Goal: Task Accomplishment & Management: Use online tool/utility

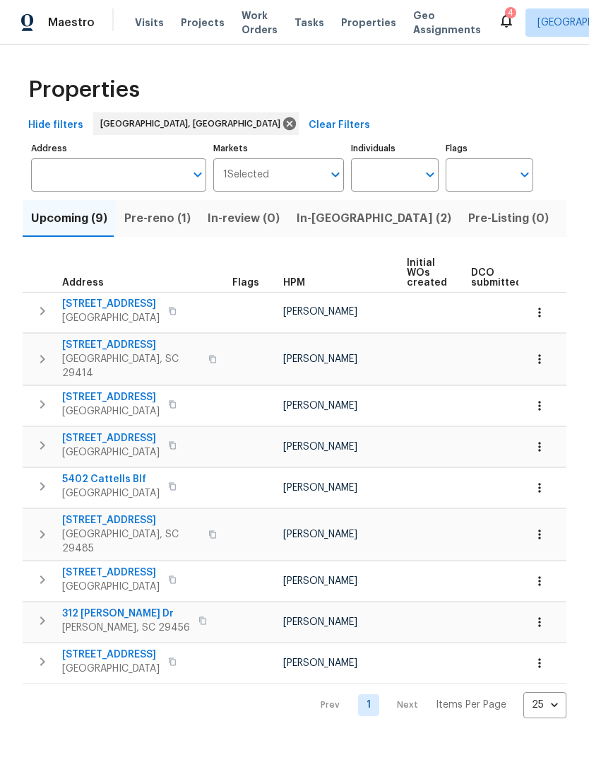
click at [566, 222] on span "Listed (8)" at bounding box center [593, 219] width 54 height 20
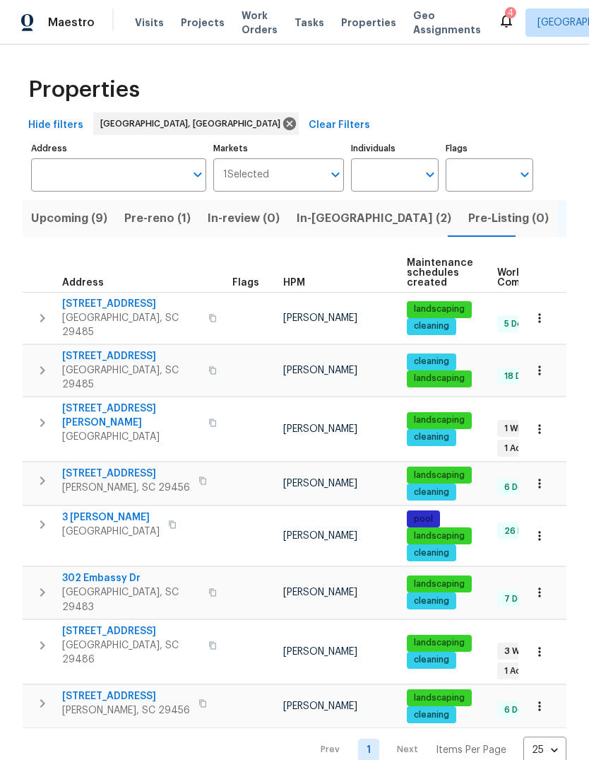
click at [117, 349] on span "[STREET_ADDRESS]" at bounding box center [131, 356] width 138 height 14
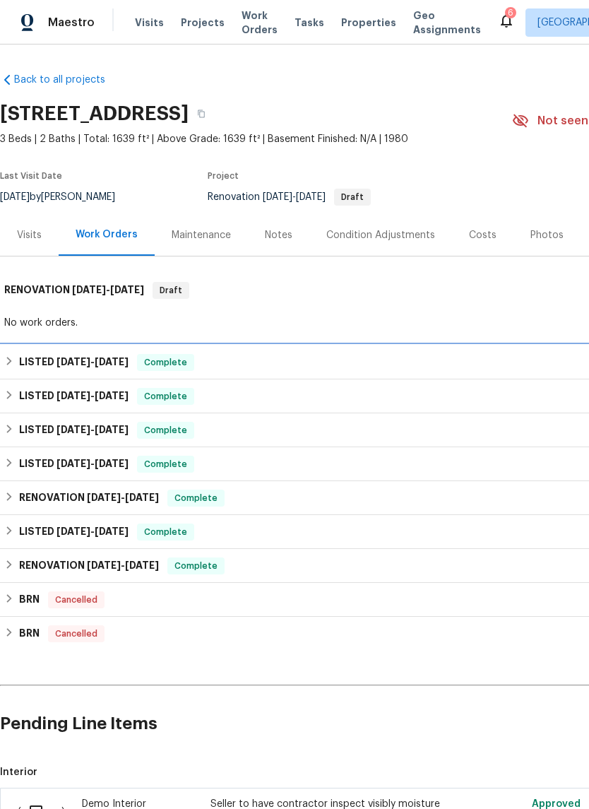
click at [193, 360] on span "Complete" at bounding box center [166, 363] width 54 height 14
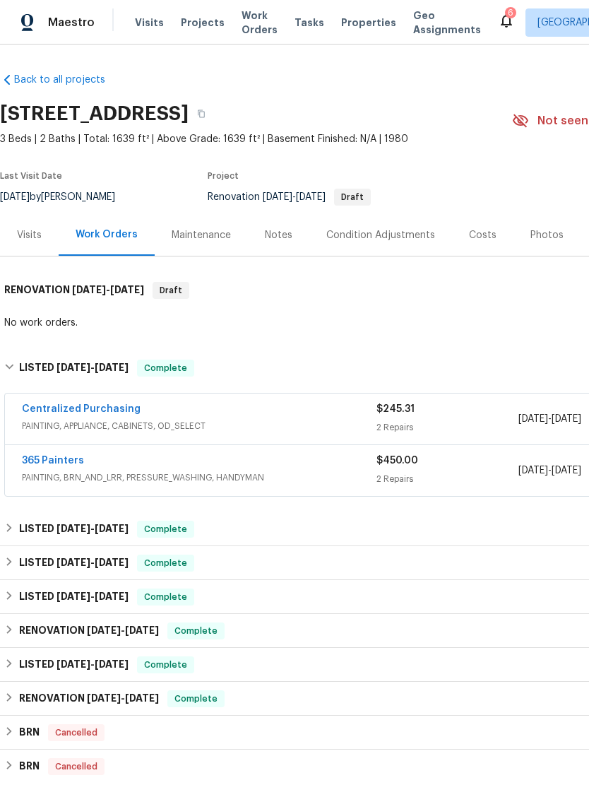
click at [97, 468] on div "365 Painters" at bounding box center [199, 462] width 355 height 17
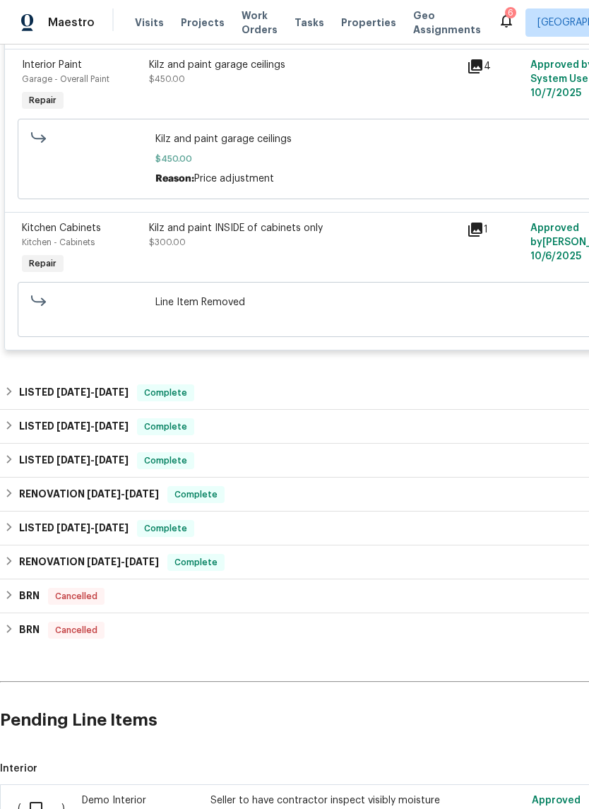
scroll to position [485, 0]
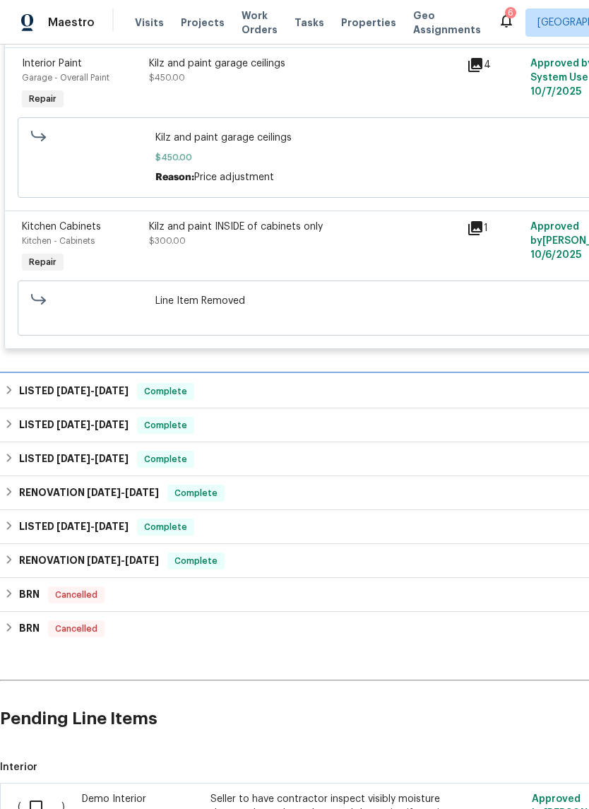
click at [257, 392] on div "LISTED 7/6/25 - 9/11/25 Complete" at bounding box center [399, 391] width 790 height 17
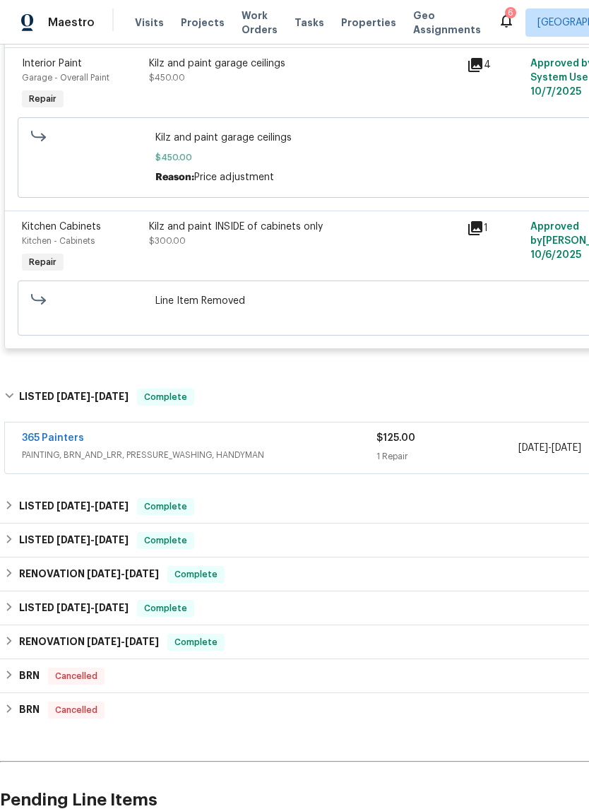
click at [310, 461] on span "PAINTING, BRN_AND_LRR, PRESSURE_WASHING, HANDYMAN" at bounding box center [199, 455] width 355 height 14
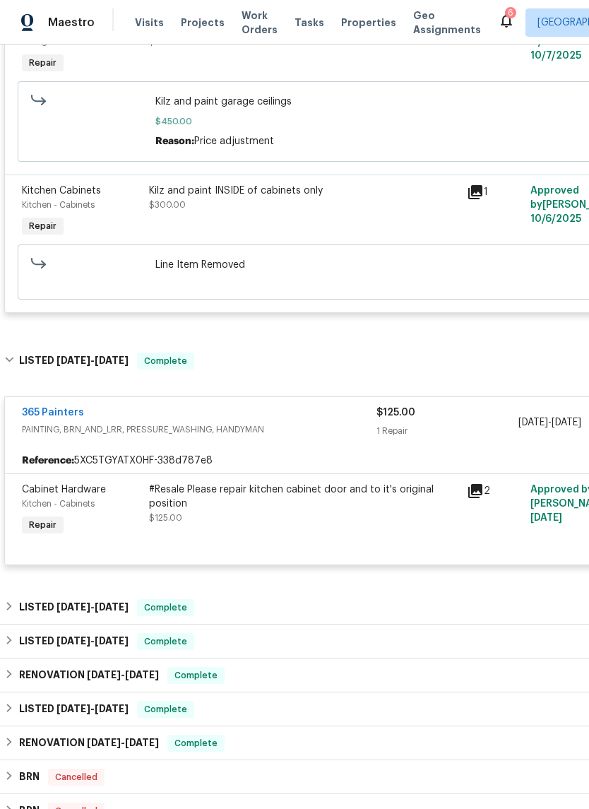
scroll to position [522, 0]
click at [483, 492] on icon at bounding box center [476, 490] width 14 height 14
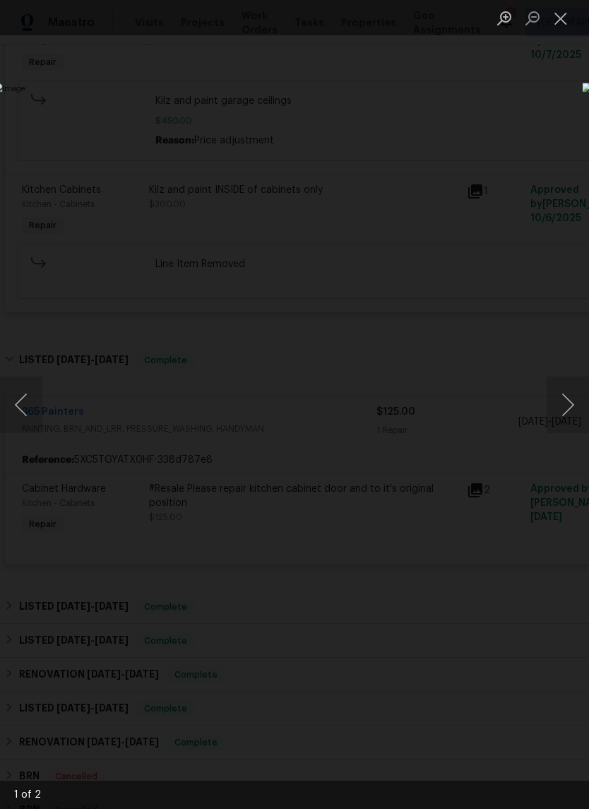
click at [568, 24] on button "Close lightbox" at bounding box center [561, 18] width 28 height 25
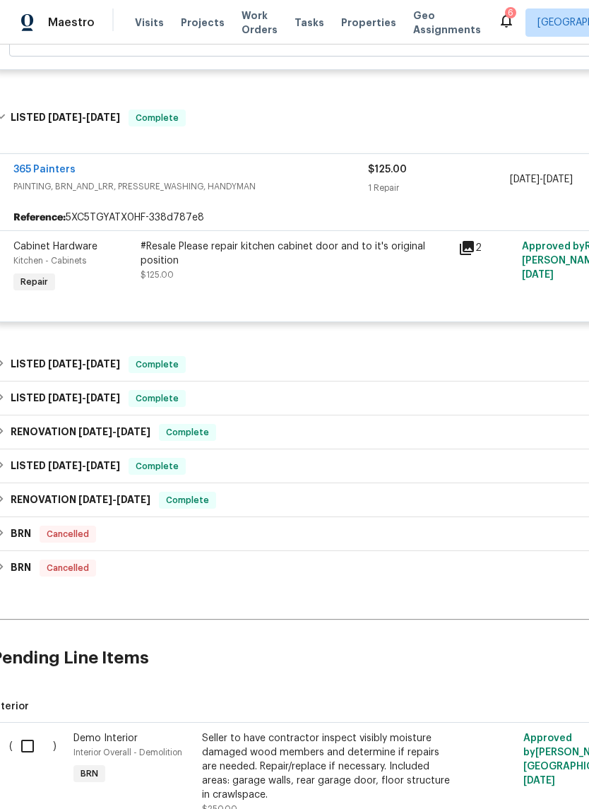
scroll to position [764, 11]
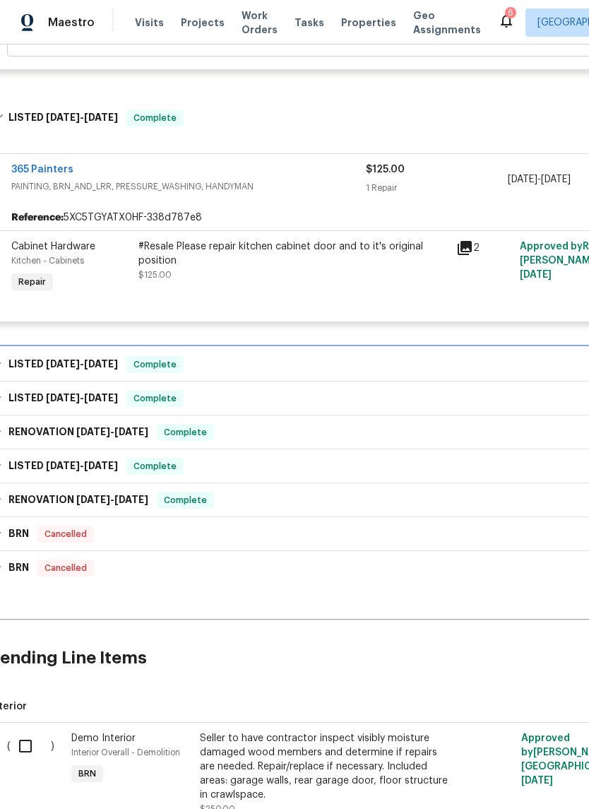
click at [276, 360] on div "LISTED 7/6/25 - 8/21/25 Complete" at bounding box center [389, 364] width 790 height 17
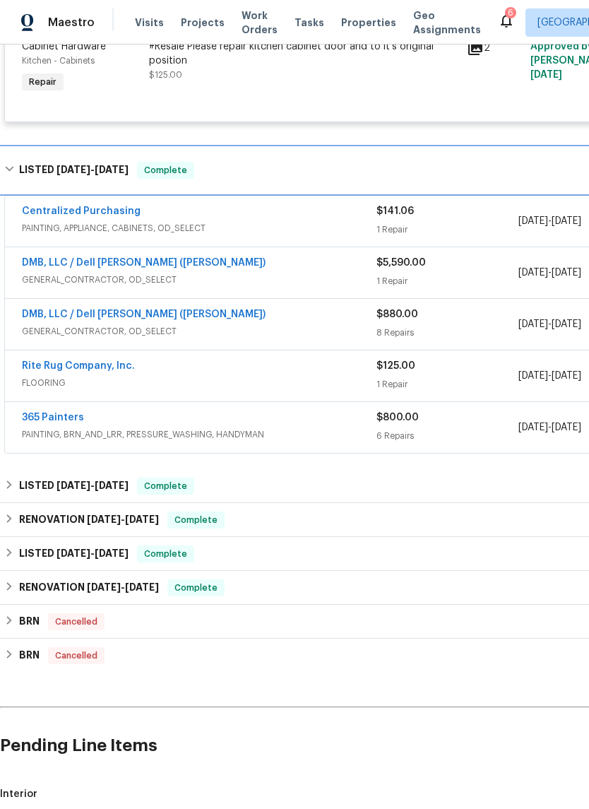
scroll to position [964, 0]
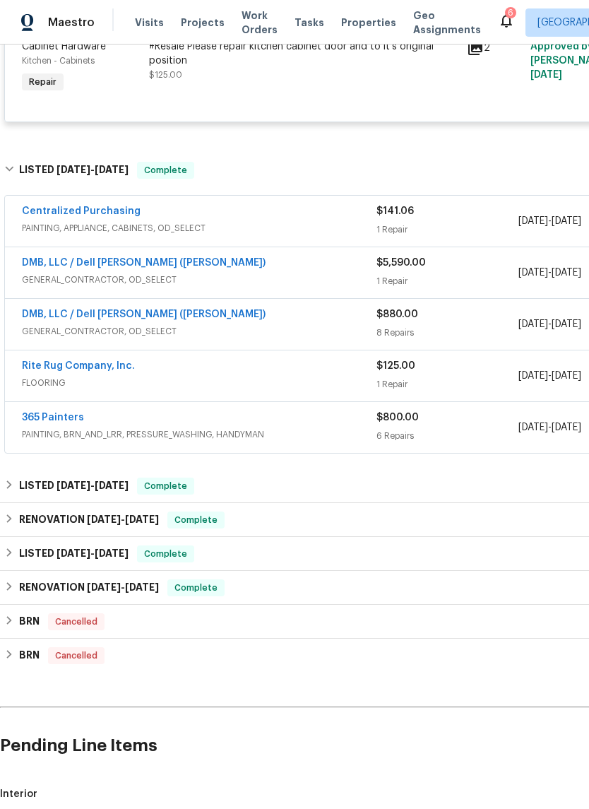
click at [178, 433] on span "PAINTING, BRN_AND_LRR, PRESSURE_WASHING, HANDYMAN" at bounding box center [199, 435] width 355 height 14
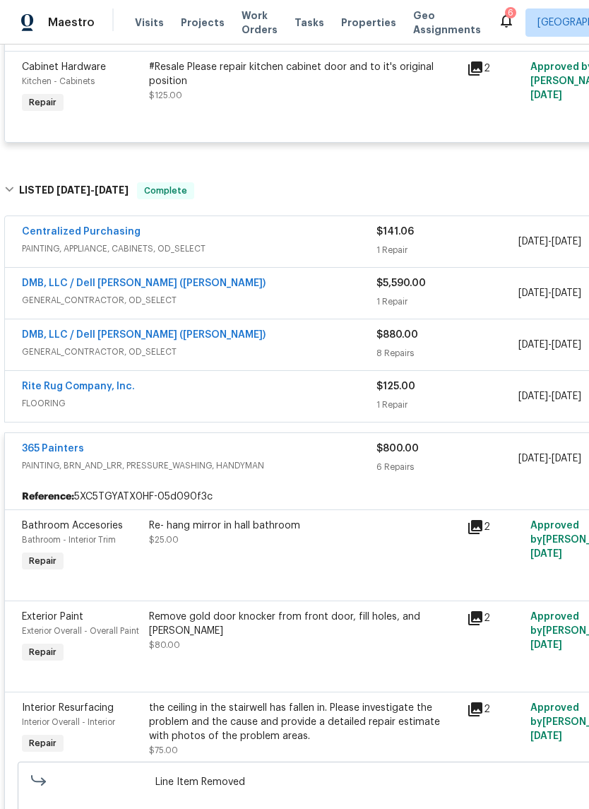
scroll to position [944, 0]
click at [172, 459] on div "365 Painters" at bounding box center [199, 450] width 355 height 17
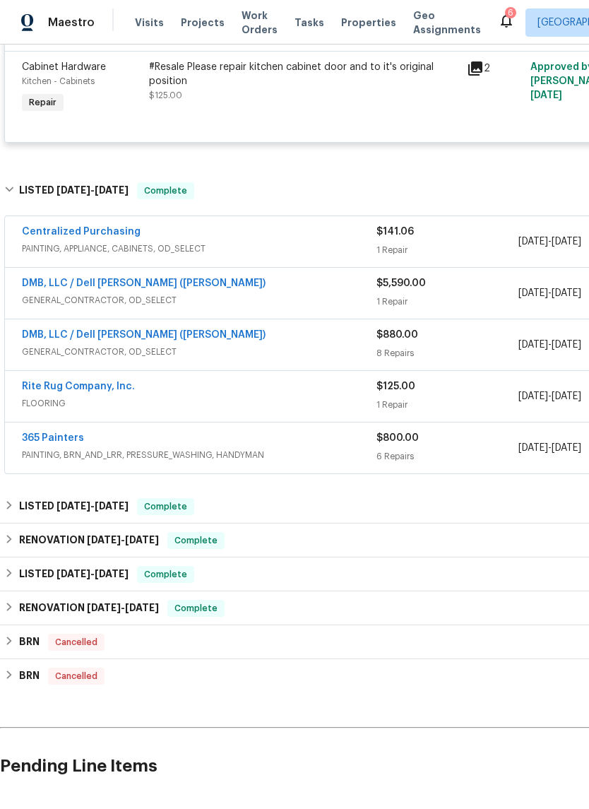
click at [158, 339] on link "DMB, LLC / Dell Bryson (Heise)" at bounding box center [144, 335] width 244 height 10
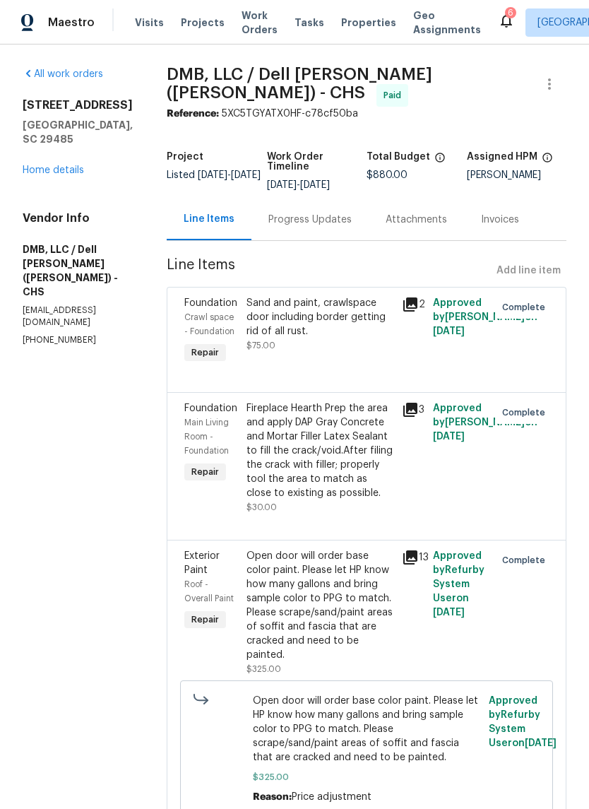
click at [79, 174] on link "Home details" at bounding box center [53, 170] width 61 height 10
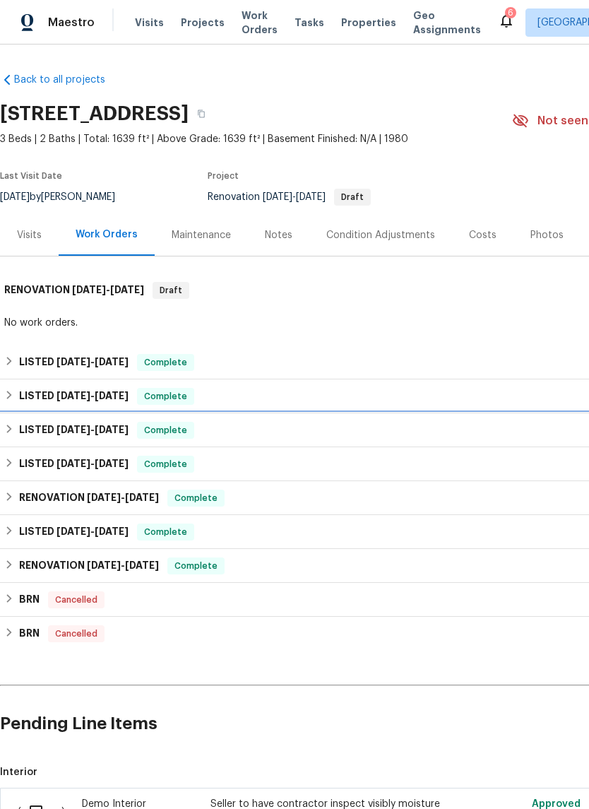
click at [123, 433] on span "8/21/25" at bounding box center [112, 430] width 34 height 10
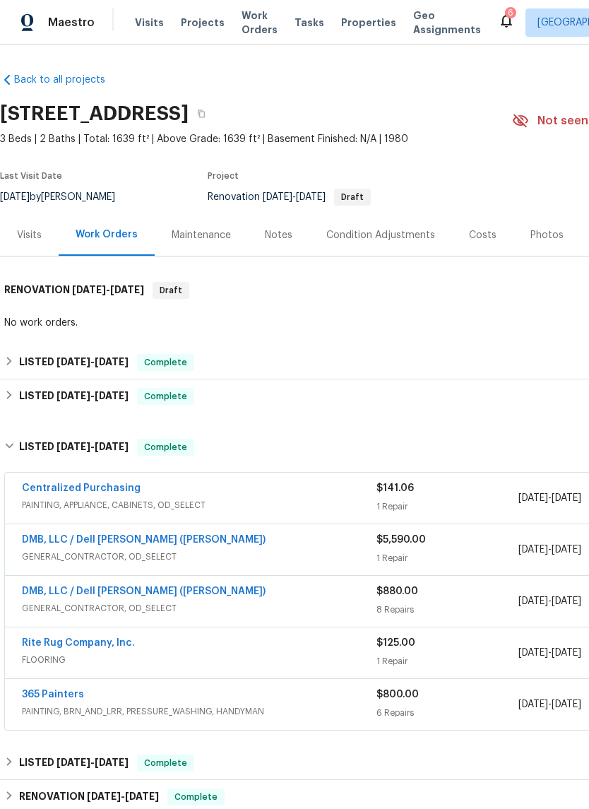
click at [131, 535] on link "DMB, LLC / Dell Bryson (Heise)" at bounding box center [144, 540] width 244 height 10
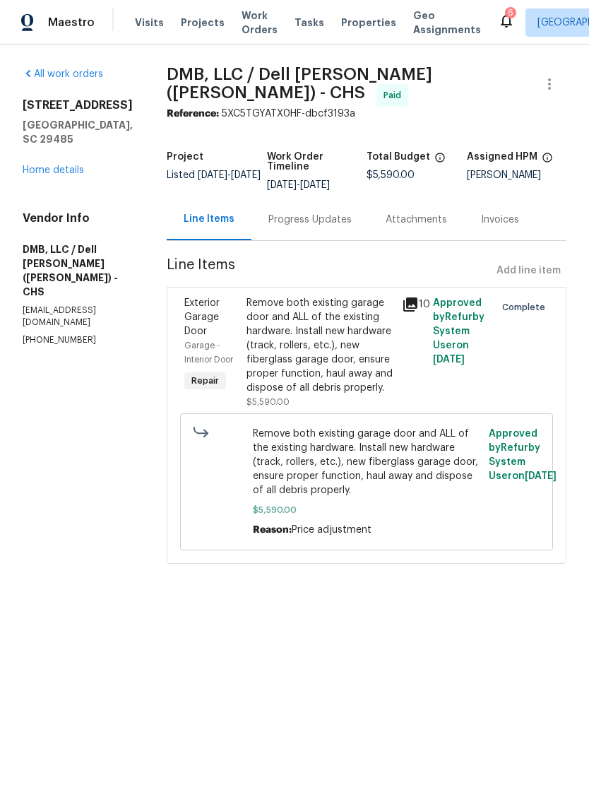
click at [82, 169] on link "Home details" at bounding box center [53, 170] width 61 height 10
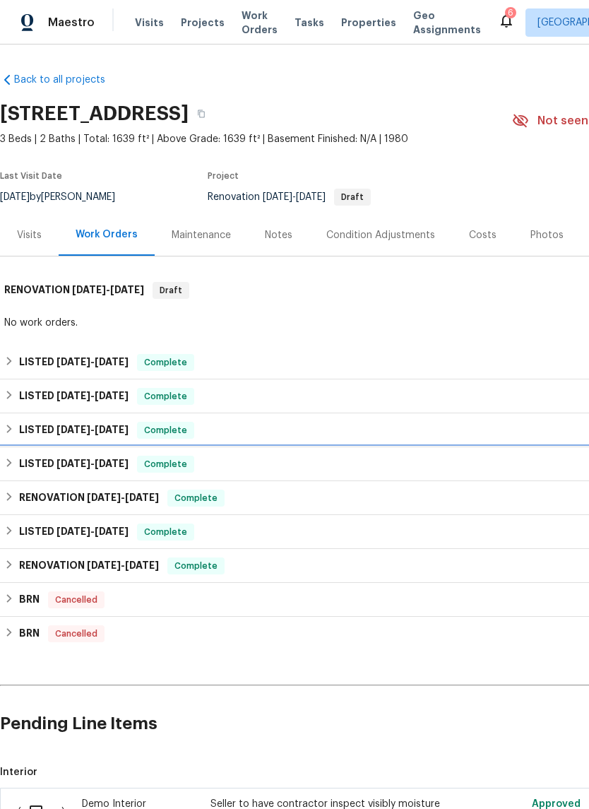
click at [192, 471] on span "Complete" at bounding box center [166, 464] width 54 height 14
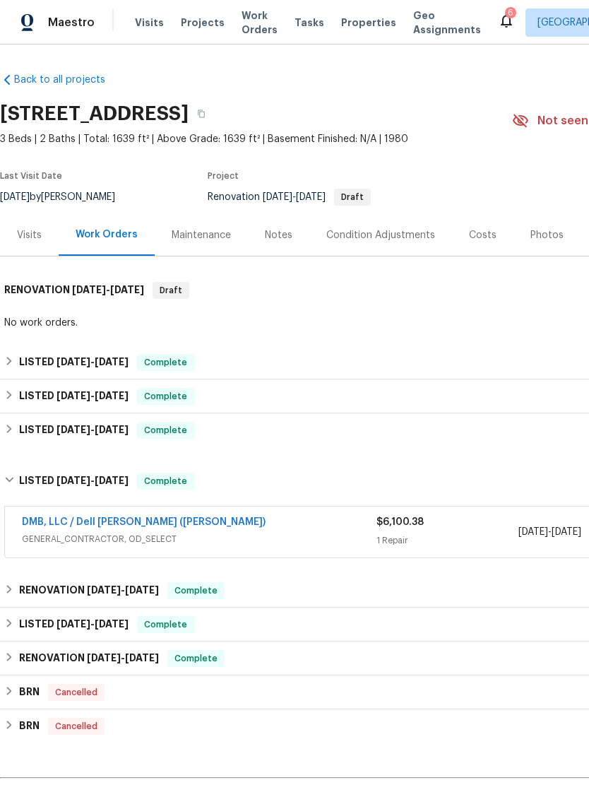
click at [143, 525] on link "DMB, LLC / Dell Bryson (Heise)" at bounding box center [144, 522] width 244 height 10
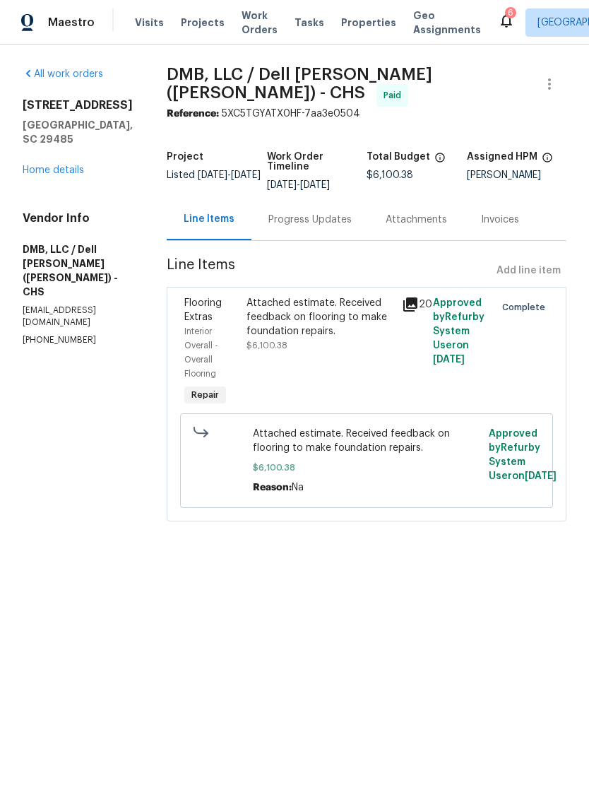
click at [76, 168] on link "Home details" at bounding box center [53, 170] width 61 height 10
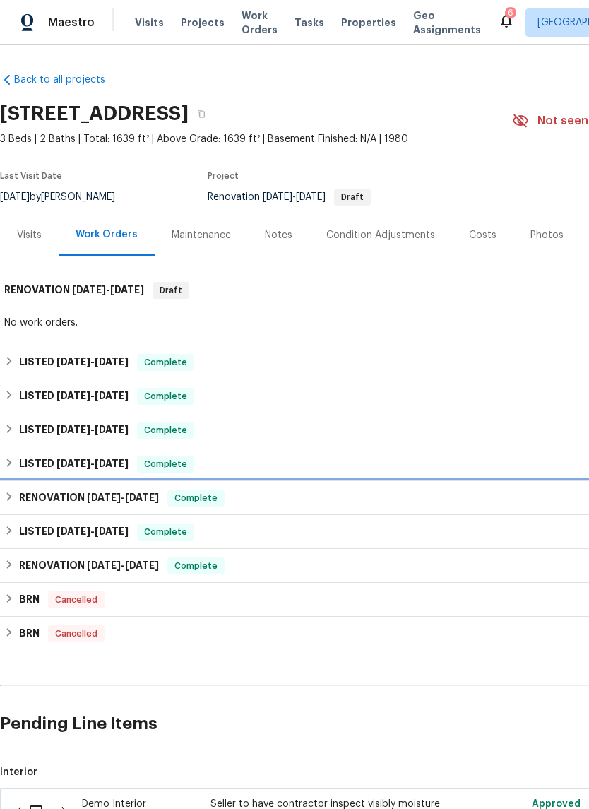
click at [147, 499] on span "1/21/25" at bounding box center [142, 498] width 34 height 10
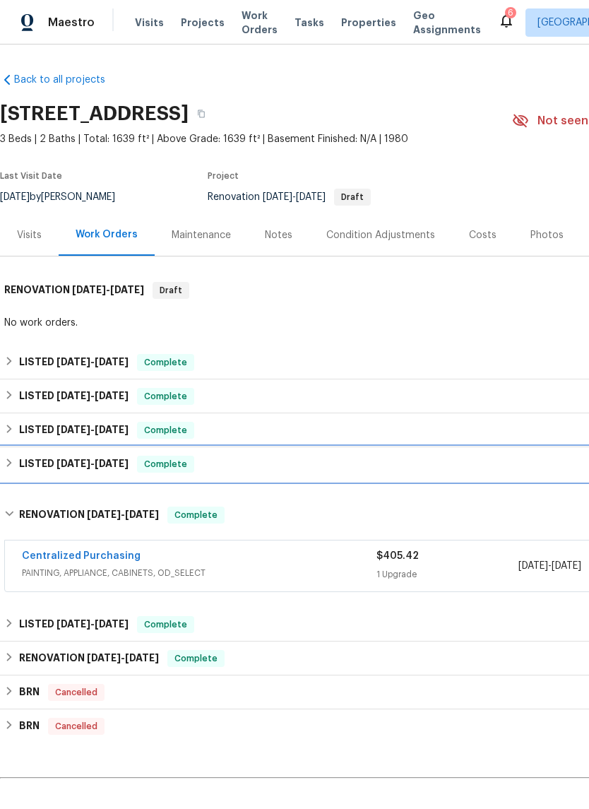
click at [125, 463] on span "4/21/25" at bounding box center [112, 464] width 34 height 10
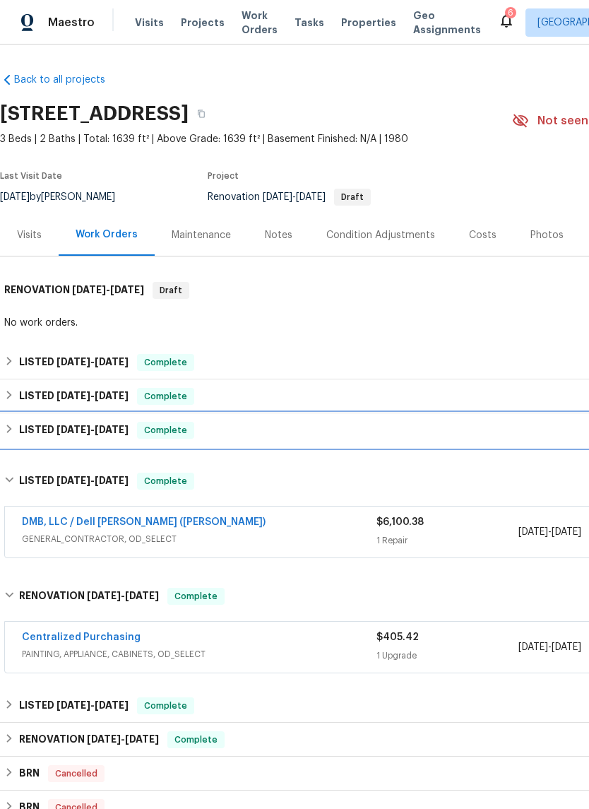
click at [136, 437] on div "LISTED 7/6/25 - 8/21/25 Complete" at bounding box center [399, 430] width 790 height 17
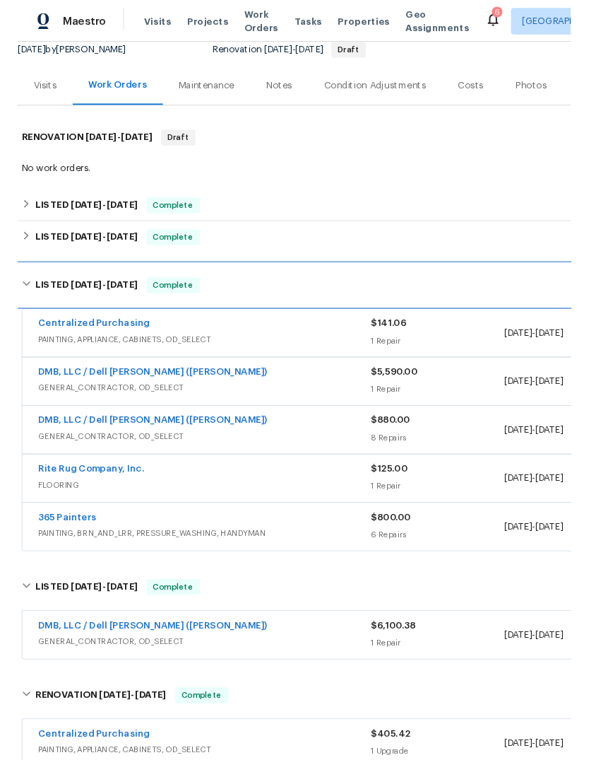
scroll to position [145, 0]
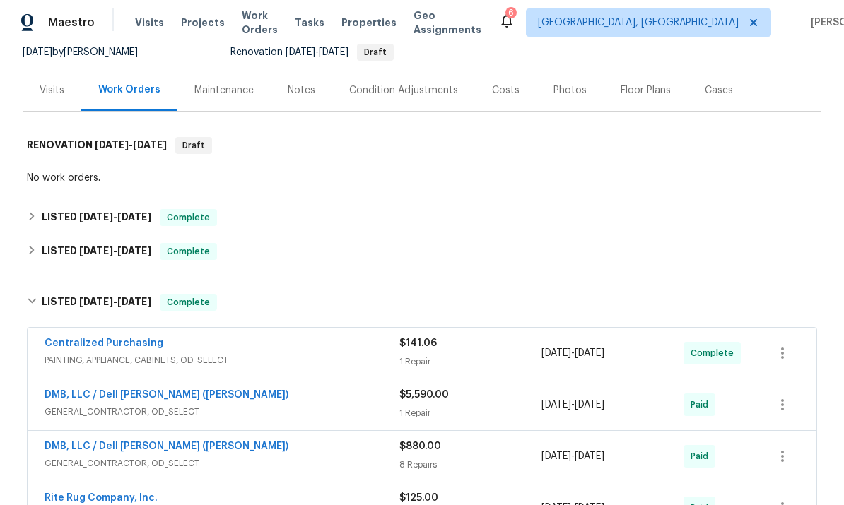
click at [589, 11] on div "Maestro Visits Projects Work Orders Tasks Properties Geo Assignments 6 Charlest…" at bounding box center [422, 22] width 844 height 45
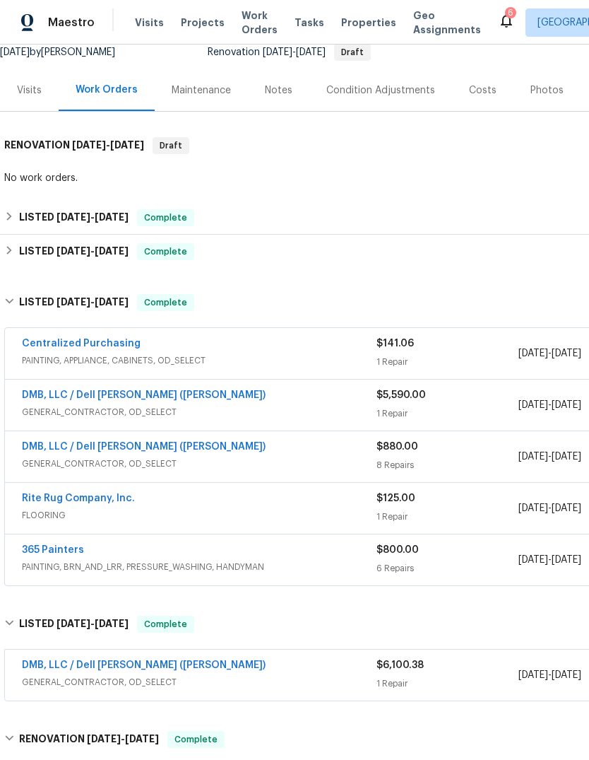
click at [362, 28] on span "Properties" at bounding box center [368, 23] width 55 height 14
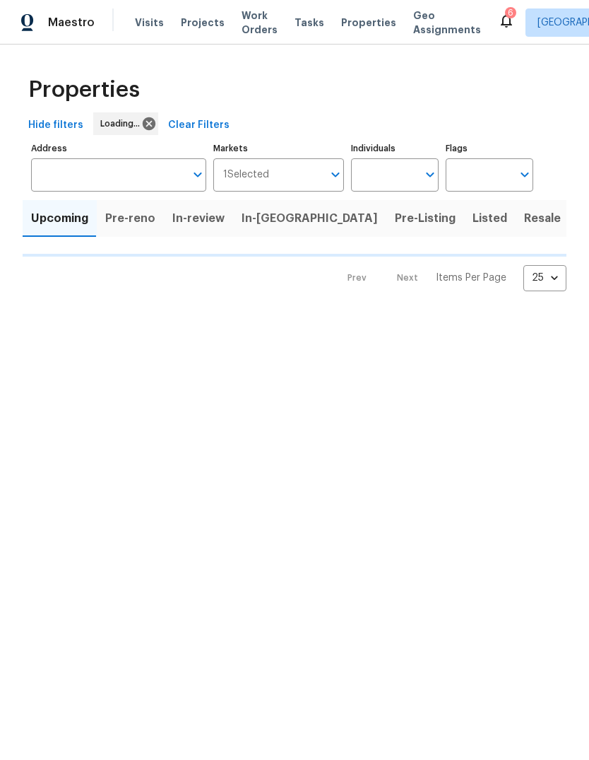
click at [267, 224] on span "In-reno" at bounding box center [310, 219] width 136 height 20
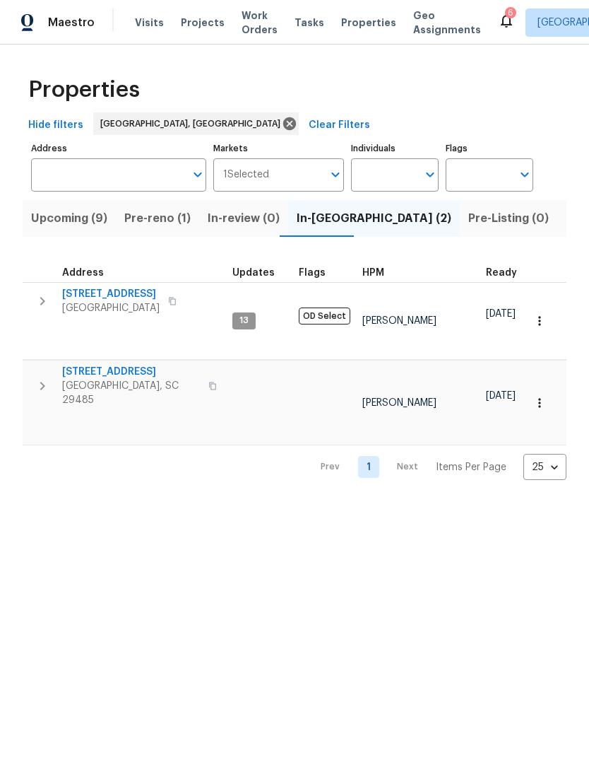
click at [133, 366] on span "105 Nottingham Ct" at bounding box center [131, 372] width 138 height 14
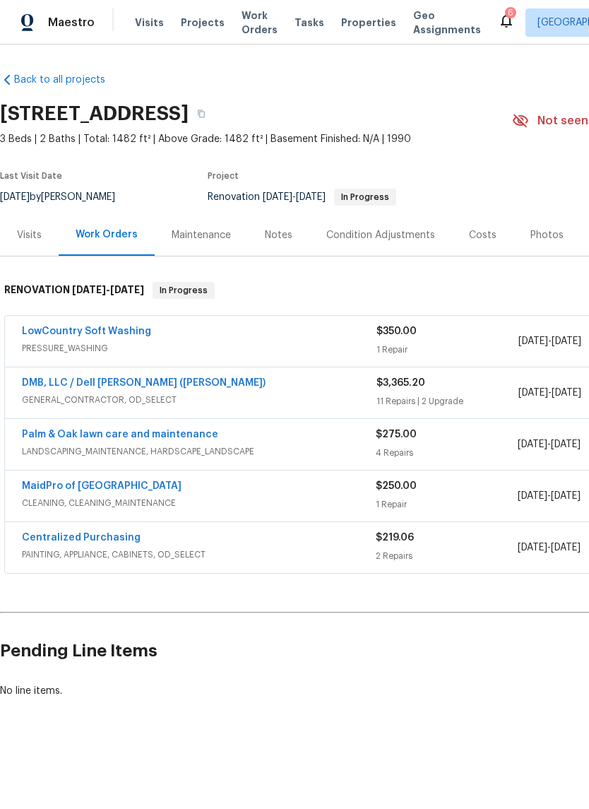
click at [140, 380] on link "DMB, LLC / Dell [PERSON_NAME] ([PERSON_NAME])" at bounding box center [144, 383] width 244 height 10
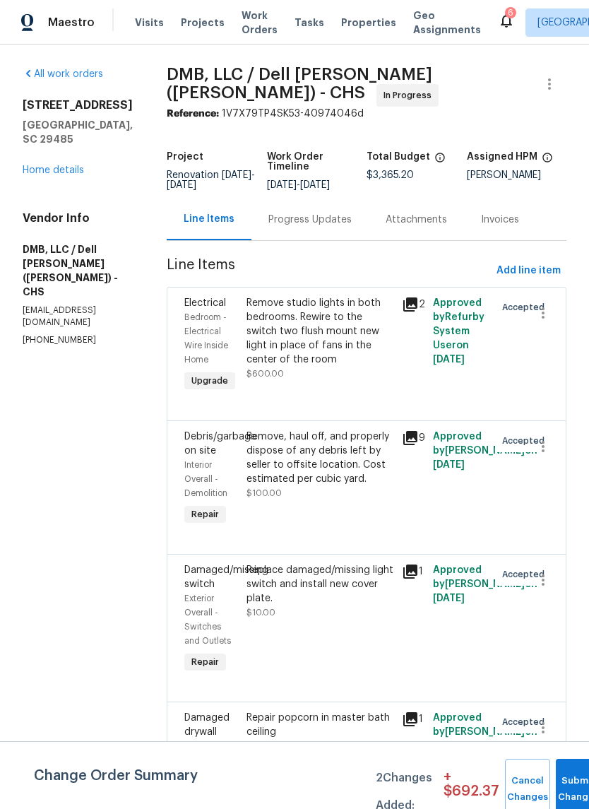
click at [404, 444] on icon at bounding box center [411, 438] width 14 height 14
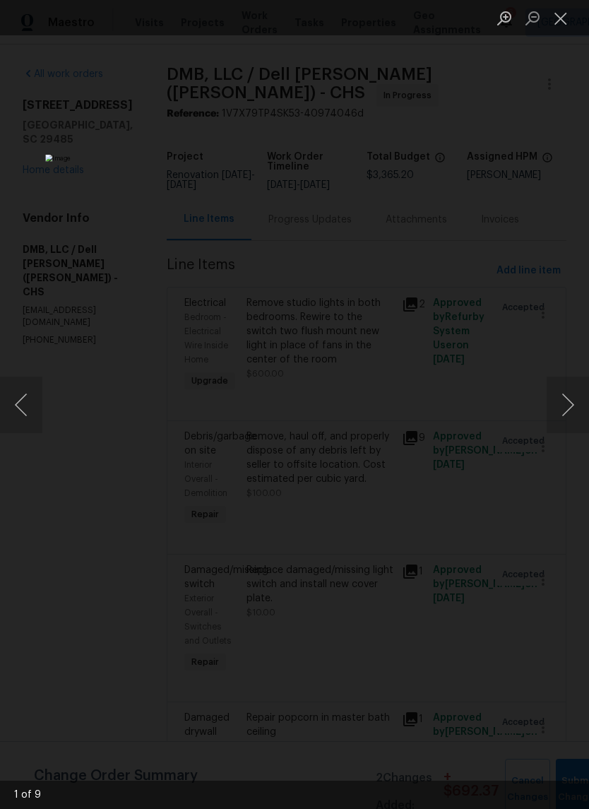
click at [581, 401] on button "Next image" at bounding box center [568, 405] width 42 height 57
click at [573, 406] on button "Next image" at bounding box center [568, 405] width 42 height 57
click at [569, 408] on button "Next image" at bounding box center [568, 405] width 42 height 57
click at [561, 419] on button "Next image" at bounding box center [568, 405] width 42 height 57
click at [570, 24] on button "Close lightbox" at bounding box center [561, 18] width 28 height 25
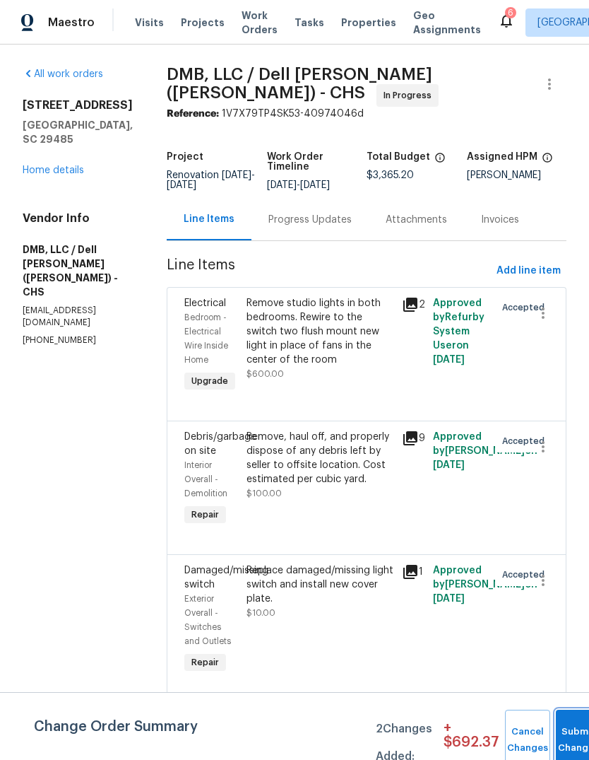
click at [573, 736] on button "Submit Changes" at bounding box center [578, 740] width 45 height 61
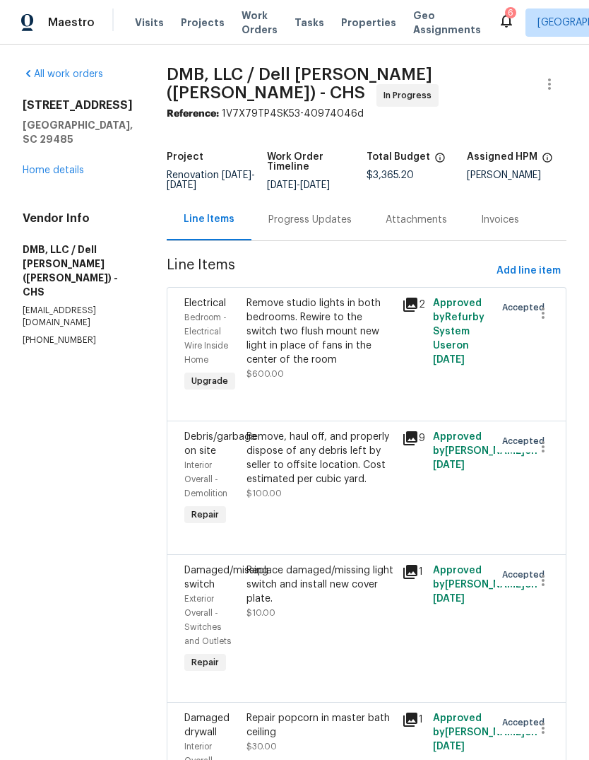
click at [351, 16] on span "Properties" at bounding box center [368, 23] width 55 height 14
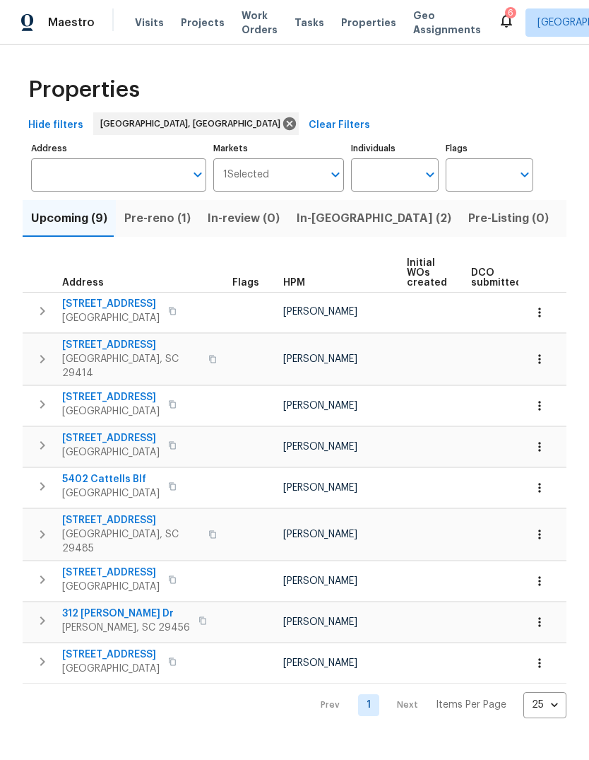
click at [331, 223] on span "In-[GEOGRAPHIC_DATA] (2)" at bounding box center [374, 219] width 155 height 20
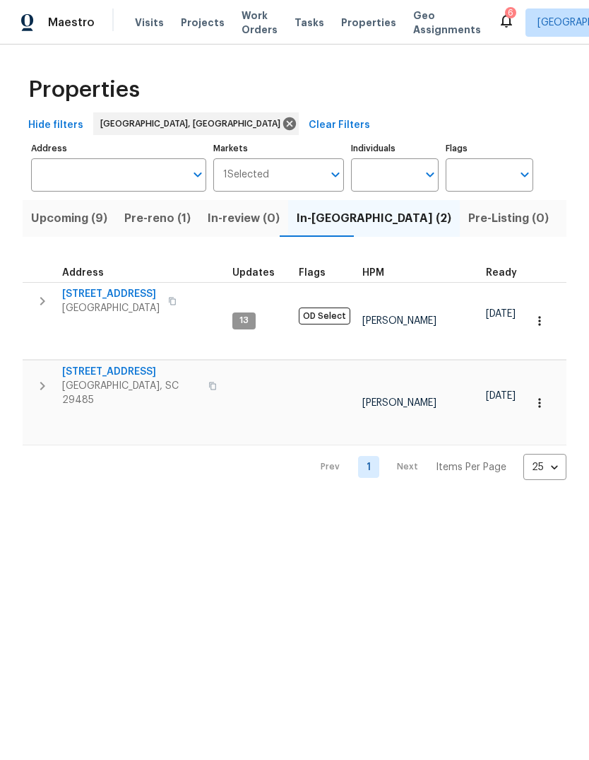
click at [131, 366] on span "105 Nottingham Ct" at bounding box center [131, 372] width 138 height 14
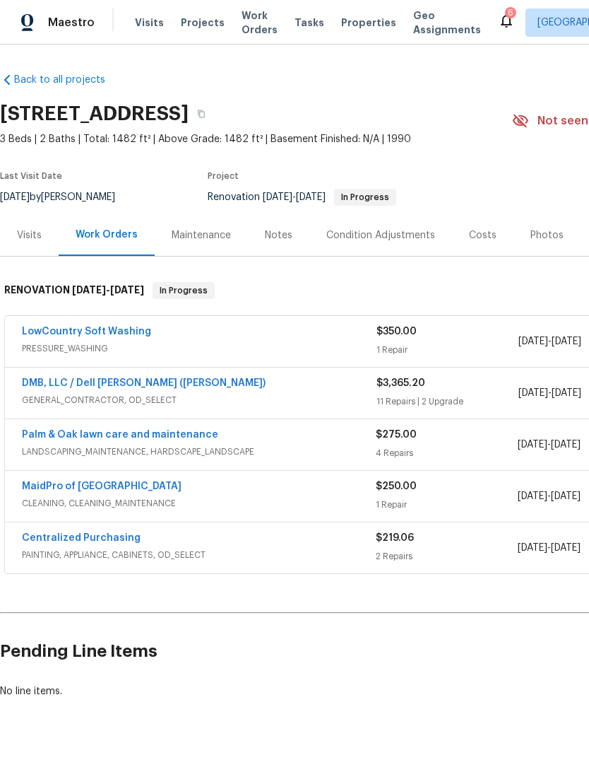
click at [120, 328] on link "LowCountry Soft Washing" at bounding box center [86, 332] width 129 height 10
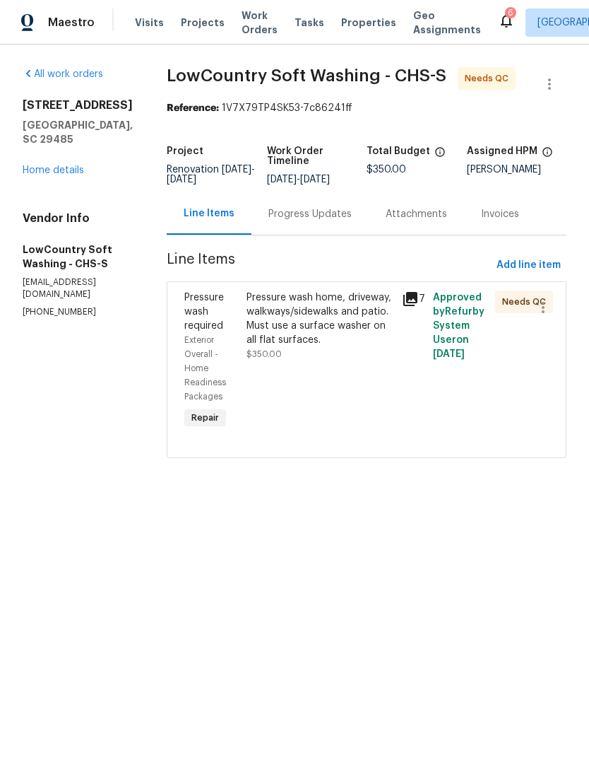
click at [301, 328] on div "Pressure wash home, driveway, walkways/sidewalks and patio. Must use a surface …" at bounding box center [320, 318] width 147 height 57
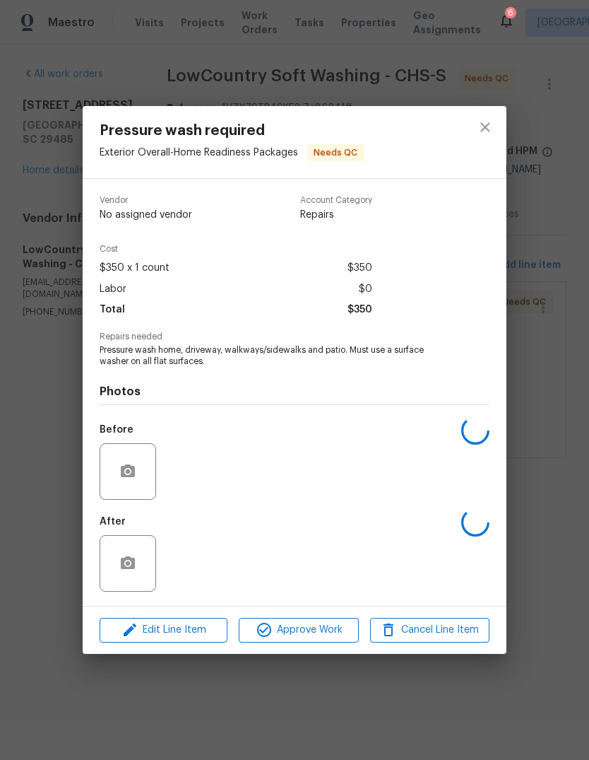
click at [315, 606] on div "Vendor No assigned vendor Account Category Repairs Cost $350 x 1 count $350 Lab…" at bounding box center [295, 392] width 424 height 427
click at [319, 633] on span "Approve Work" at bounding box center [298, 630] width 111 height 18
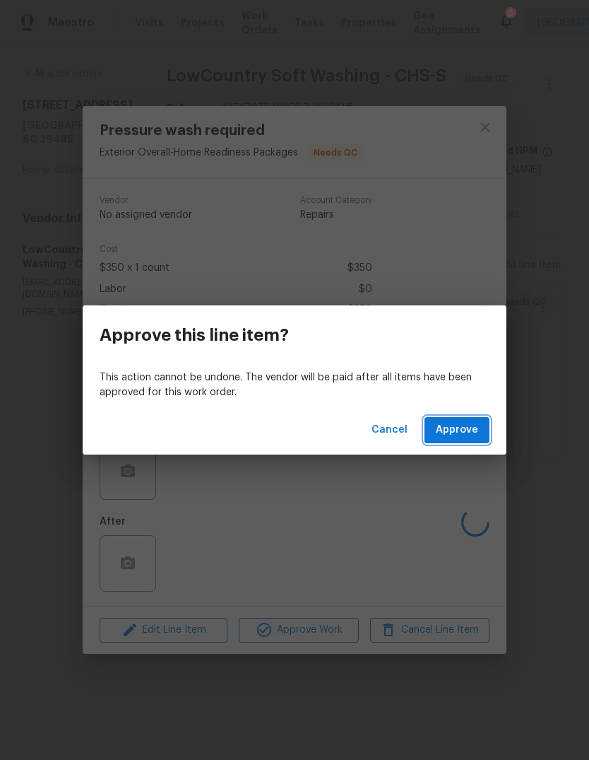
click at [468, 439] on button "Approve" at bounding box center [457, 430] width 65 height 26
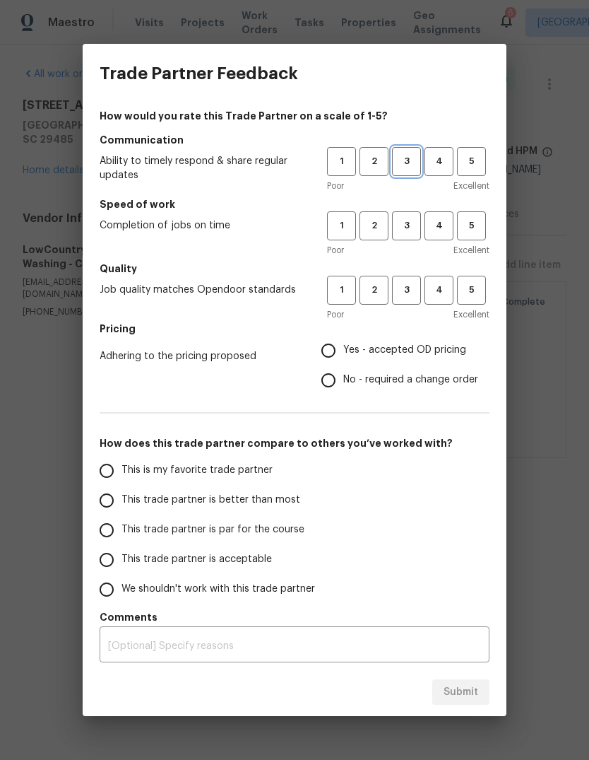
click at [416, 152] on button "3" at bounding box center [406, 161] width 29 height 29
click at [406, 229] on span "3" at bounding box center [407, 226] width 26 height 16
click at [415, 298] on button "3" at bounding box center [406, 290] width 29 height 29
click at [335, 352] on input "Yes - accepted OD pricing" at bounding box center [329, 351] width 30 height 30
radio input "true"
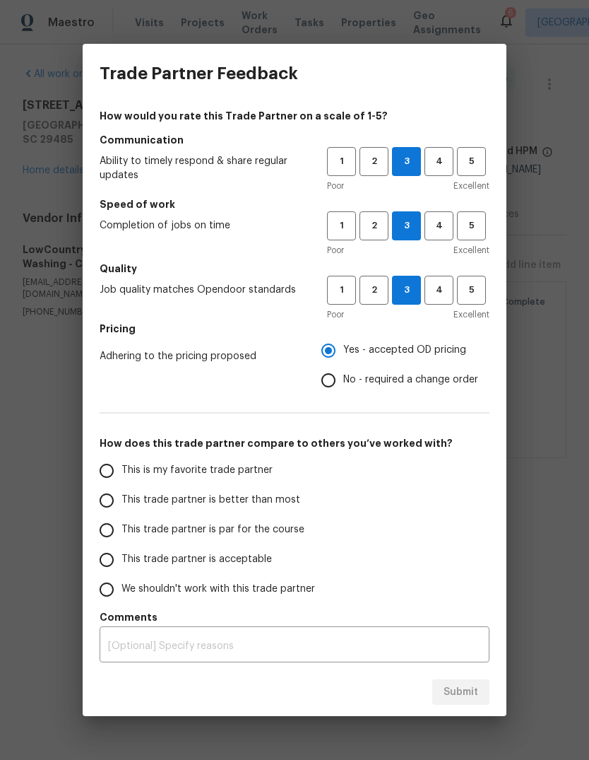
click at [132, 545] on label "This trade partner is acceptable" at bounding box center [203, 560] width 223 height 30
click at [122, 545] on input "This trade partner is acceptable" at bounding box center [107, 560] width 30 height 30
radio input "false"
click at [117, 534] on input "This trade partner is par for the course" at bounding box center [107, 530] width 30 height 30
click at [467, 693] on span "Submit" at bounding box center [461, 692] width 35 height 18
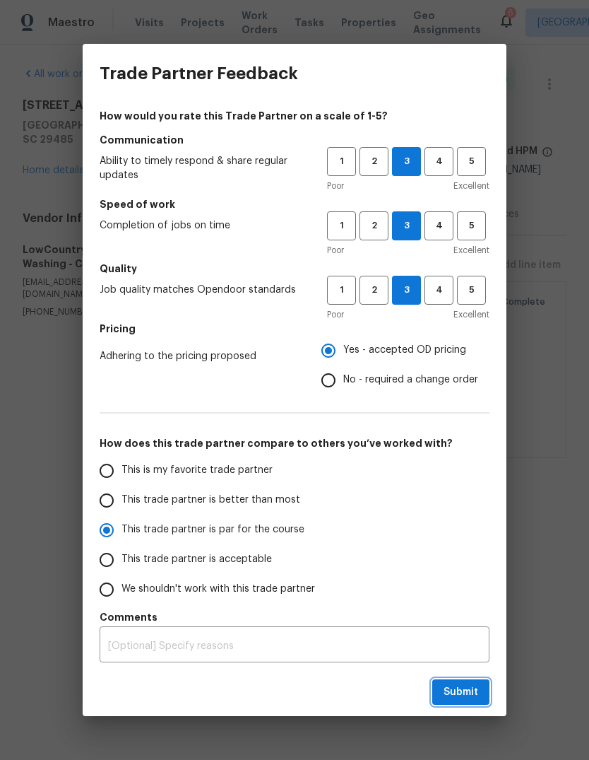
radio input "true"
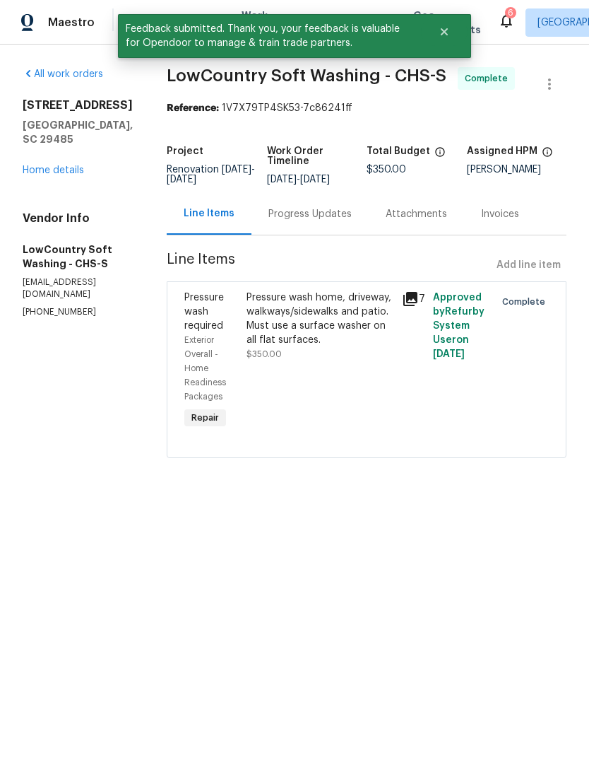
click at [65, 175] on link "Home details" at bounding box center [53, 170] width 61 height 10
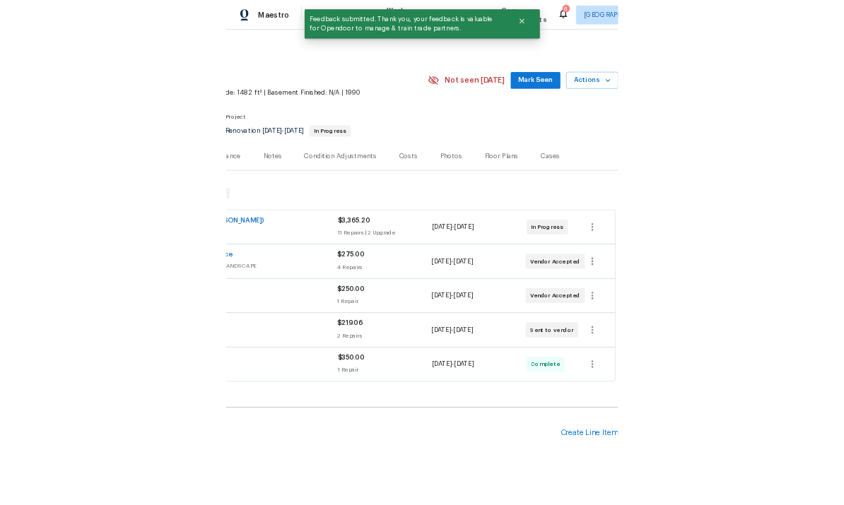
scroll to position [0, 209]
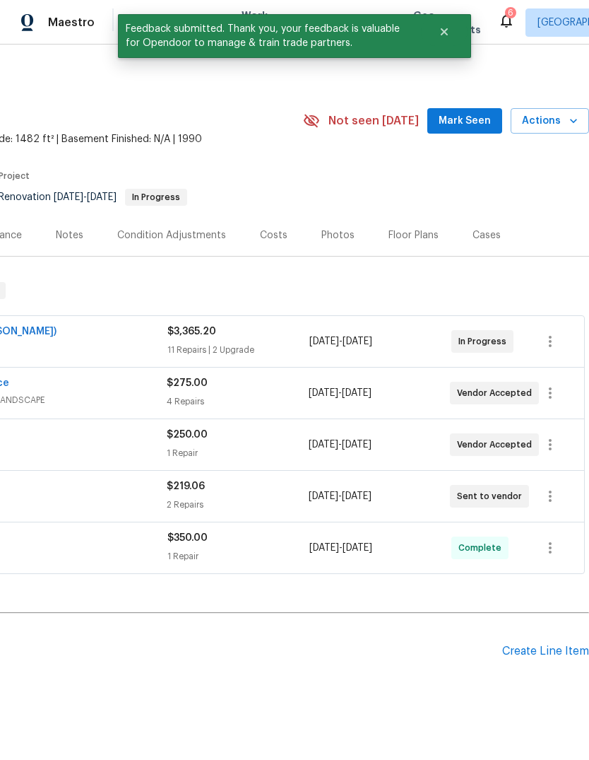
click at [466, 131] on button "Mark Seen" at bounding box center [465, 121] width 75 height 26
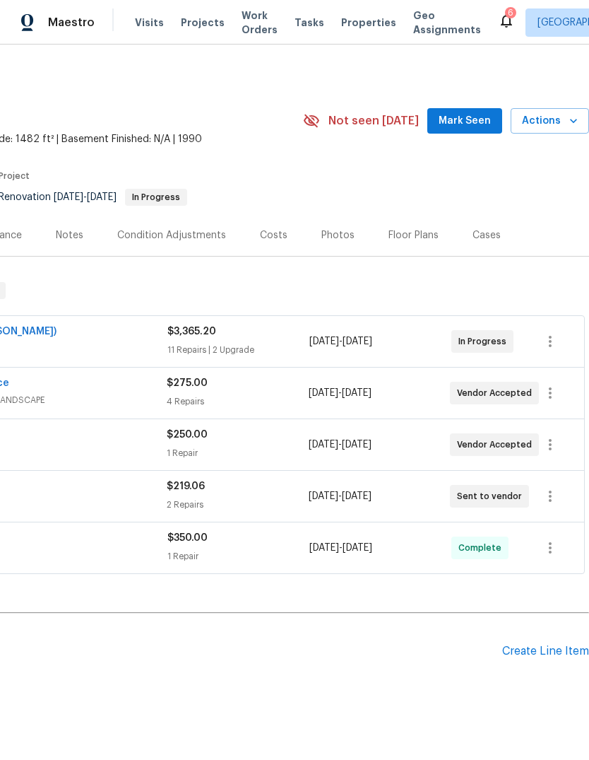
click at [467, 134] on div "105 Nottingham Ct, Summerville, SC 29485 3 Beds | 2 Baths | Total: 1482 ft² | A…" at bounding box center [190, 120] width 799 height 51
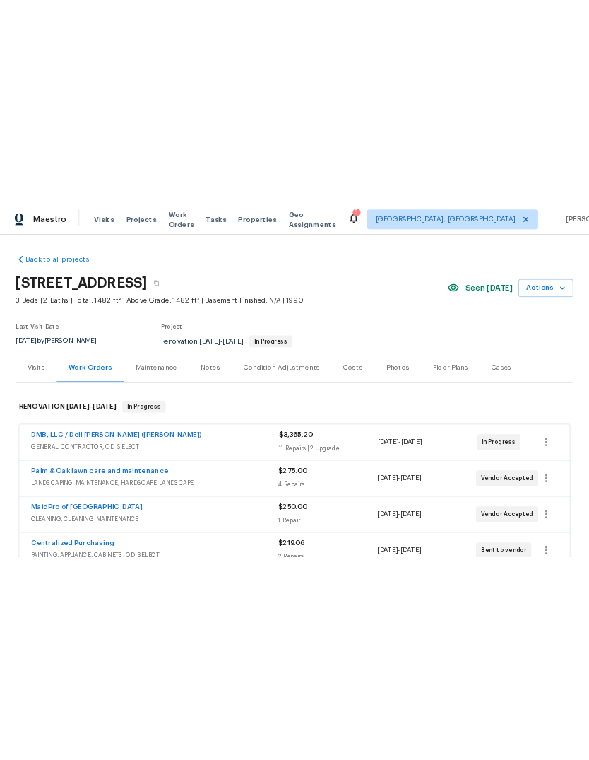
scroll to position [0, 0]
